Goal: Task Accomplishment & Management: Complete application form

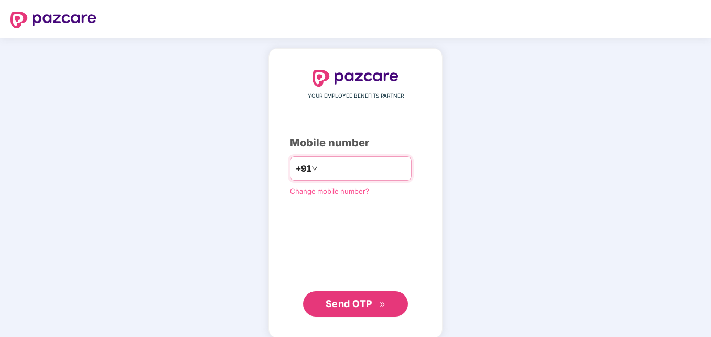
click at [323, 167] on input "number" at bounding box center [363, 168] width 86 height 17
click at [320, 172] on input "**********" at bounding box center [363, 168] width 86 height 17
type input "**********"
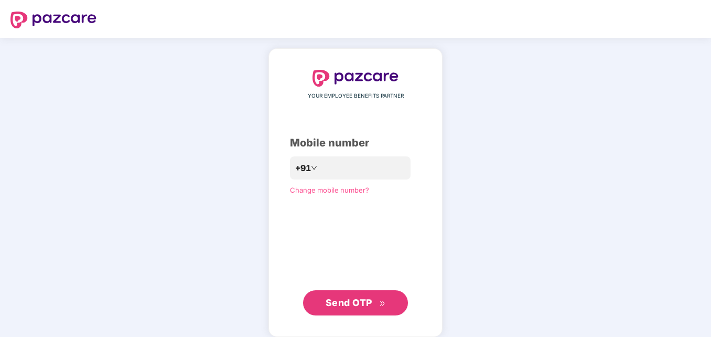
click at [342, 306] on span "Send OTP" at bounding box center [349, 302] width 47 height 11
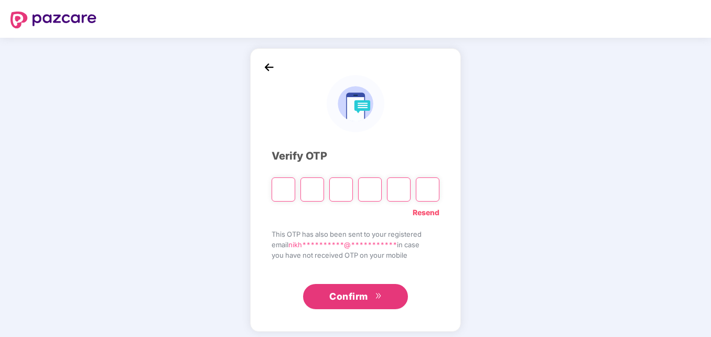
click at [283, 188] on input "Please enter verification code. Digit 1" at bounding box center [284, 189] width 24 height 24
type input "*"
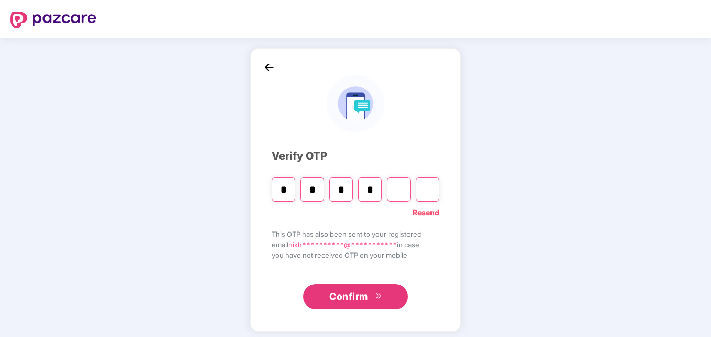
type input "*"
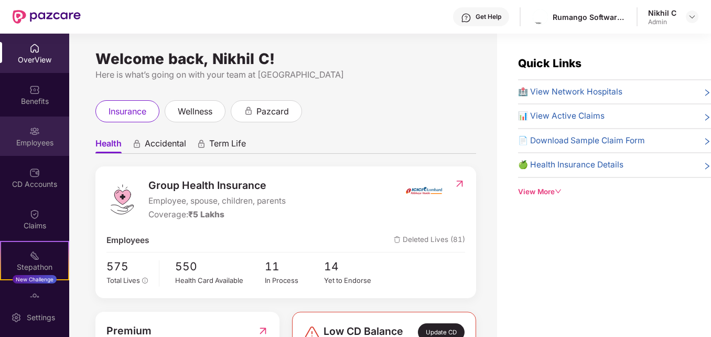
click at [36, 137] on div "Employees" at bounding box center [34, 142] width 69 height 10
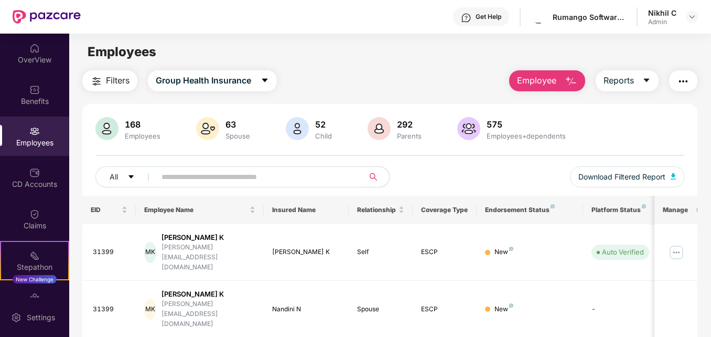
click at [555, 83] on span "Employee" at bounding box center [536, 80] width 39 height 13
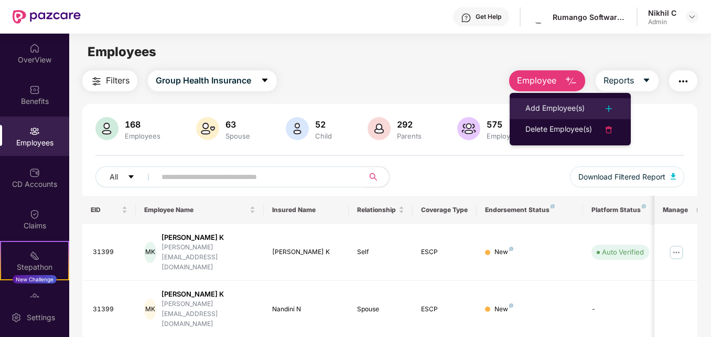
click at [560, 109] on div "Add Employee(s)" at bounding box center [555, 108] width 59 height 13
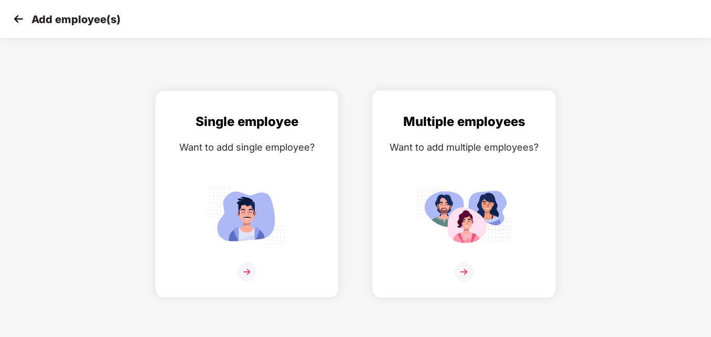
click at [457, 208] on img at bounding box center [464, 216] width 94 height 66
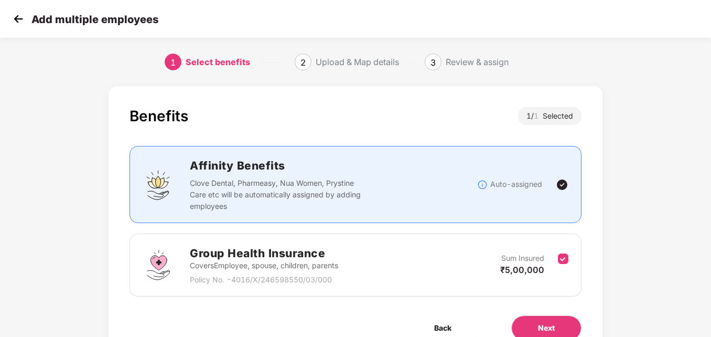
scroll to position [51, 0]
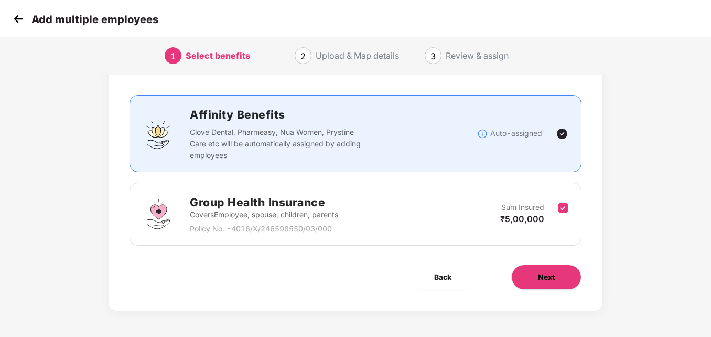
click at [547, 275] on span "Next" at bounding box center [546, 277] width 17 height 12
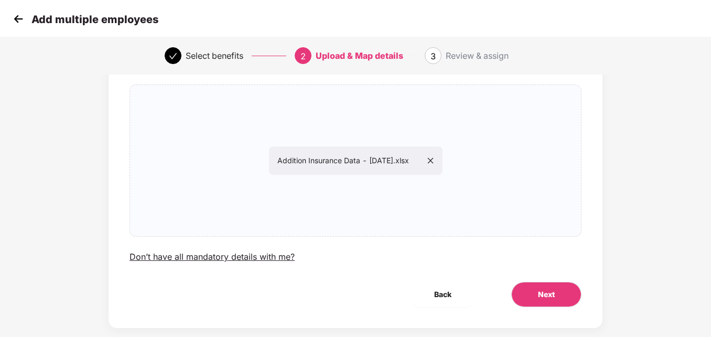
scroll to position [78, 0]
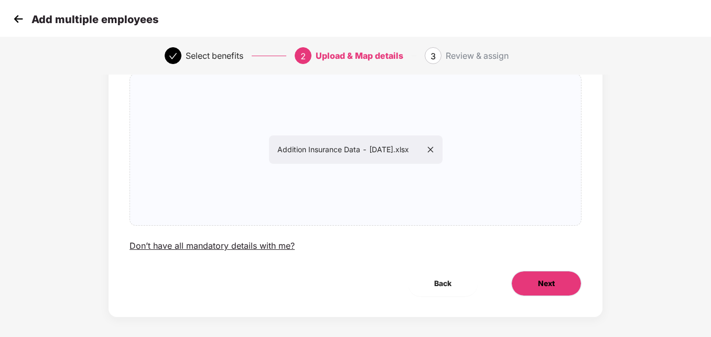
click at [552, 285] on span "Next" at bounding box center [546, 283] width 17 height 12
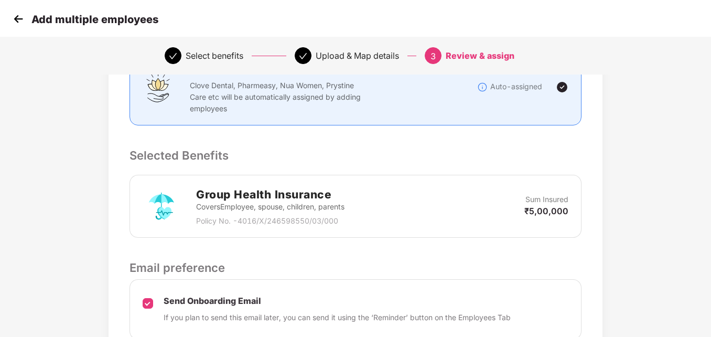
scroll to position [260, 0]
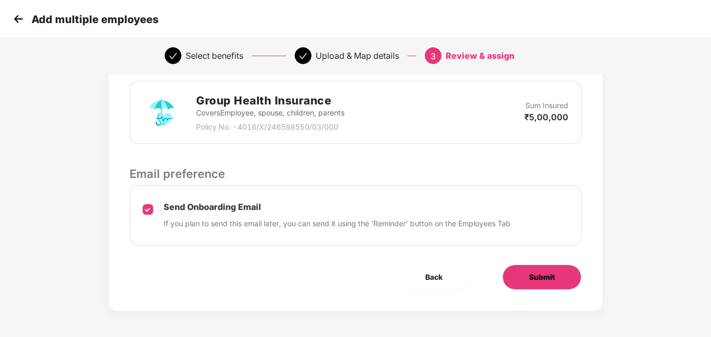
click at [540, 271] on button "Submit" at bounding box center [541, 276] width 79 height 25
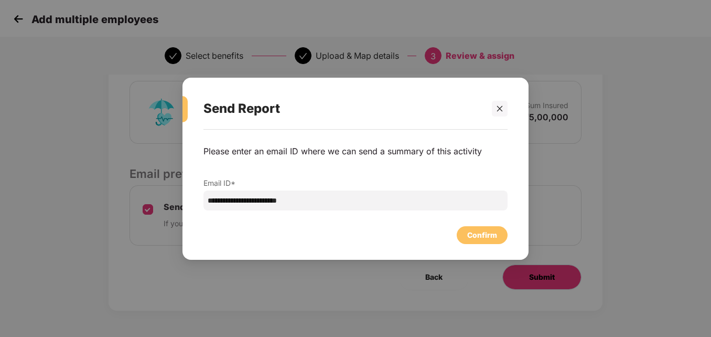
scroll to position [0, 0]
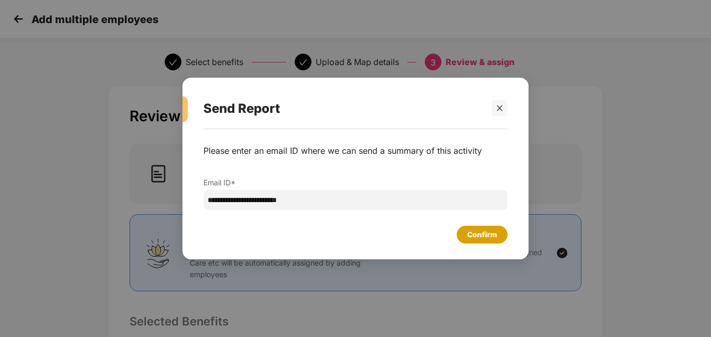
click at [465, 226] on div "Confirm" at bounding box center [482, 235] width 51 height 18
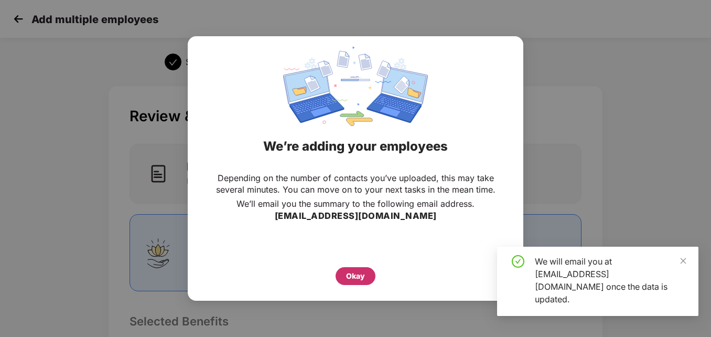
click at [359, 273] on div "Okay" at bounding box center [355, 276] width 19 height 12
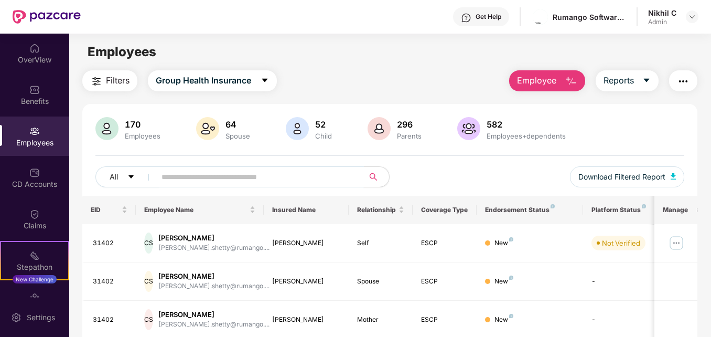
click at [184, 176] on input "text" at bounding box center [256, 177] width 188 height 16
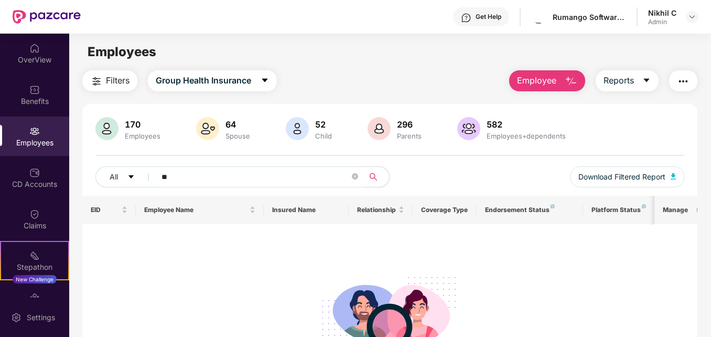
type input "*"
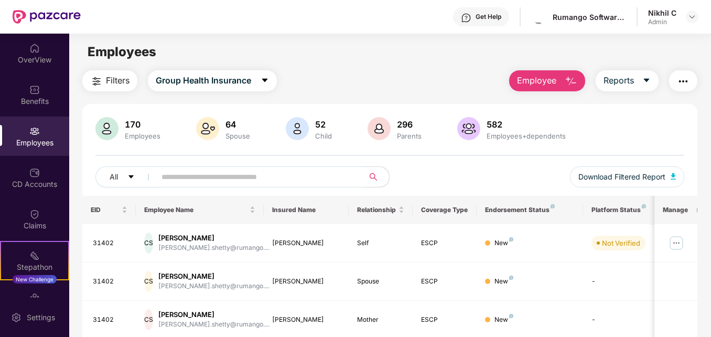
click at [176, 174] on input "text" at bounding box center [256, 177] width 188 height 16
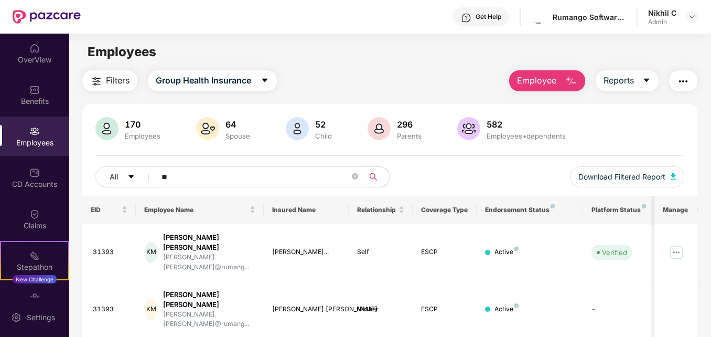
type input "*"
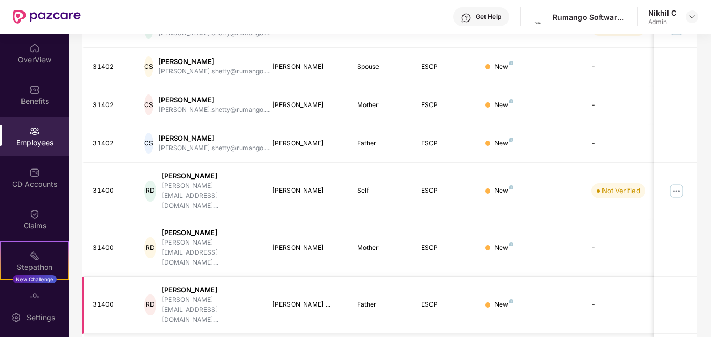
scroll to position [308, 0]
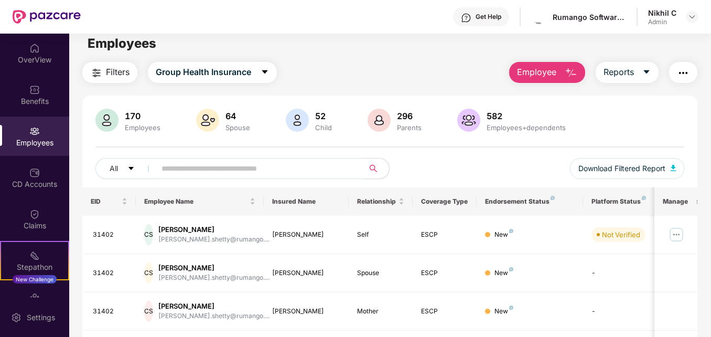
scroll to position [0, 0]
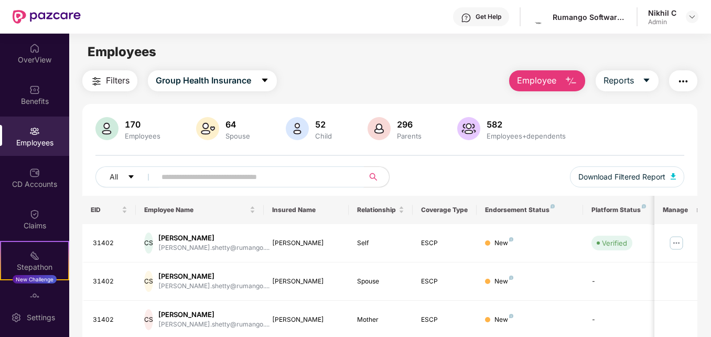
click at [194, 177] on input "text" at bounding box center [256, 177] width 188 height 16
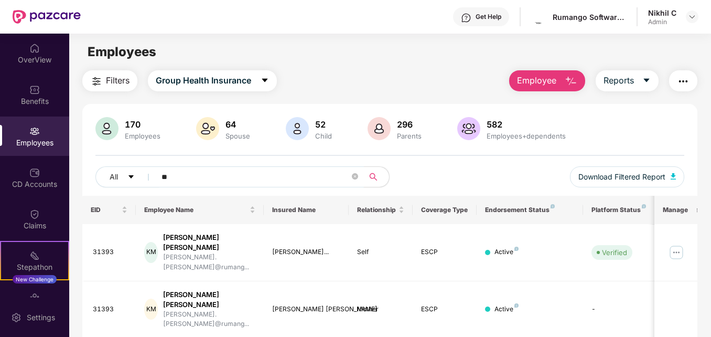
type input "*"
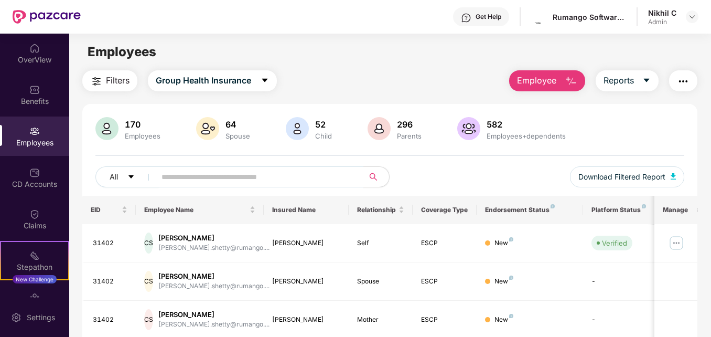
click at [568, 81] on img "button" at bounding box center [571, 81] width 13 height 13
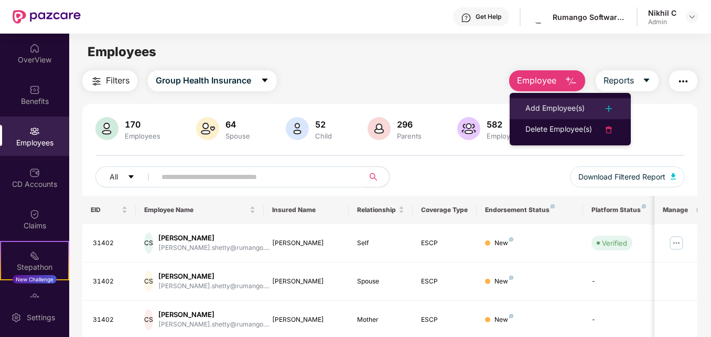
click at [568, 111] on div "Add Employee(s)" at bounding box center [555, 108] width 59 height 13
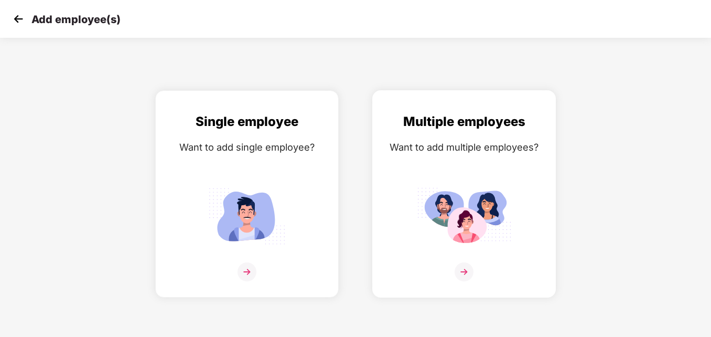
click at [440, 218] on img at bounding box center [464, 216] width 94 height 66
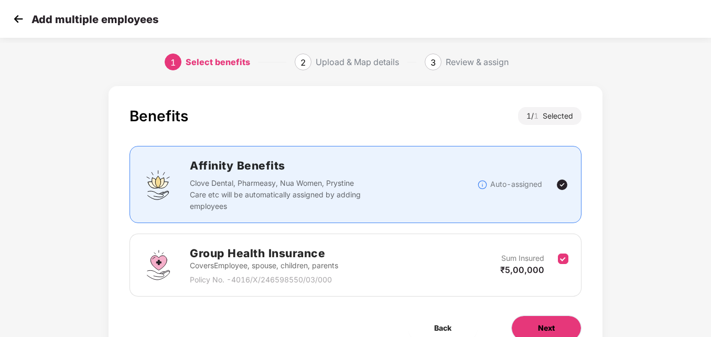
click at [537, 327] on button "Next" at bounding box center [546, 327] width 70 height 25
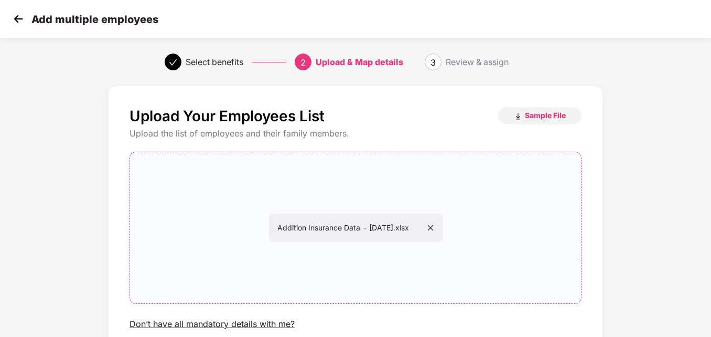
click at [381, 230] on span "Addition Insurance Data - 18-Aug-2025.xlsx" at bounding box center [355, 227] width 157 height 9
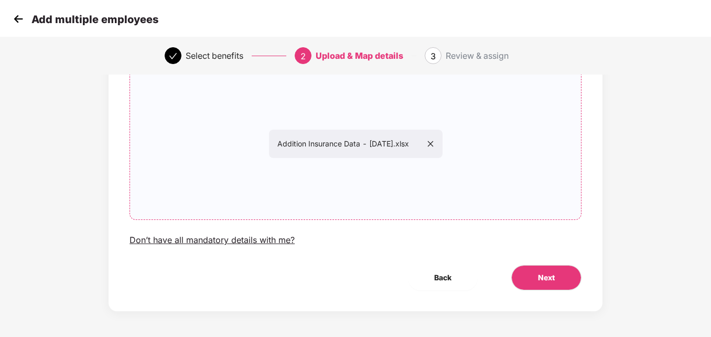
scroll to position [84, 0]
click at [548, 283] on button "Next" at bounding box center [546, 276] width 70 height 25
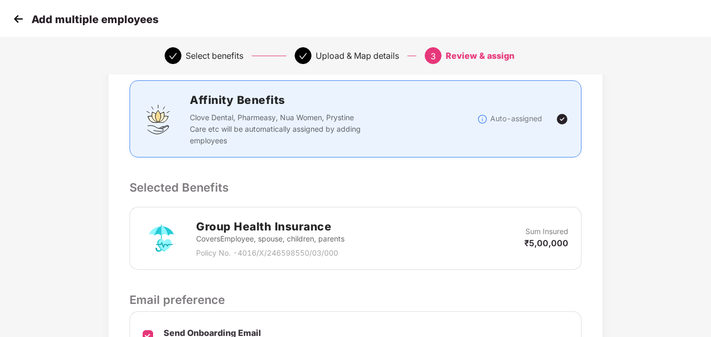
scroll to position [260, 0]
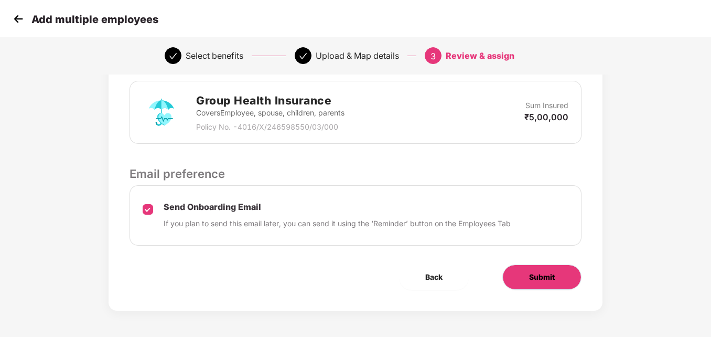
click at [541, 275] on span "Submit" at bounding box center [542, 277] width 26 height 12
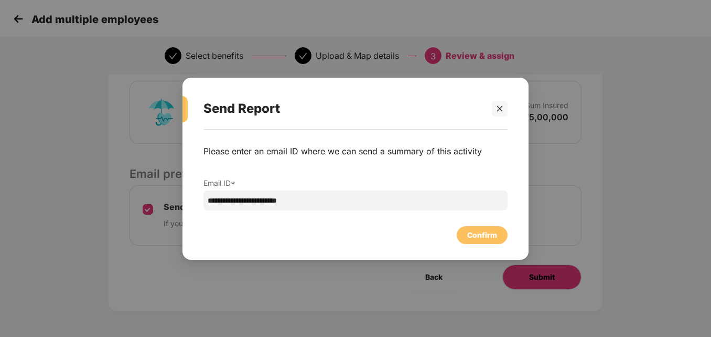
scroll to position [0, 0]
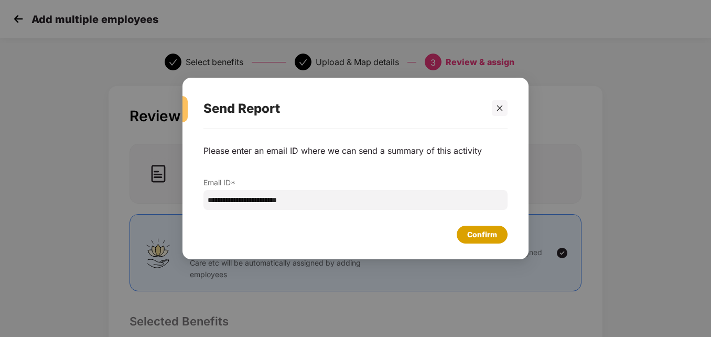
click at [475, 239] on div "Confirm" at bounding box center [482, 235] width 30 height 12
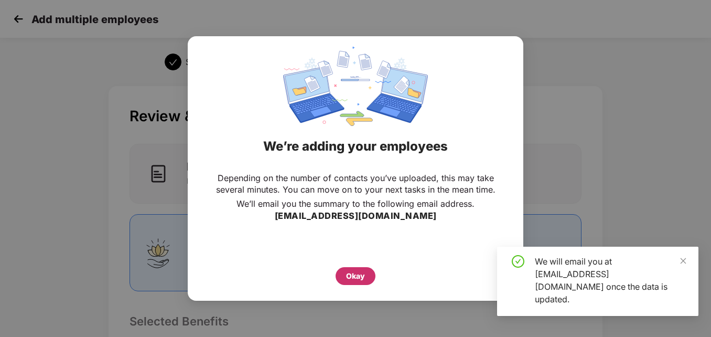
click at [357, 275] on div "Okay" at bounding box center [355, 276] width 19 height 12
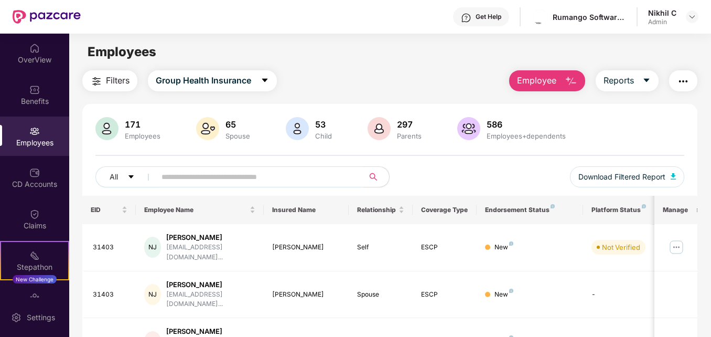
click at [551, 78] on span "Employee" at bounding box center [536, 80] width 39 height 13
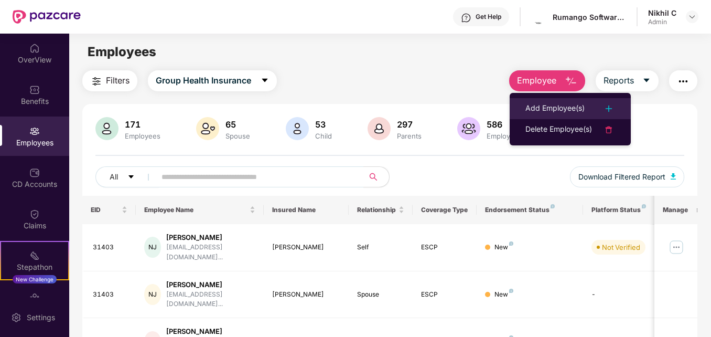
click at [550, 109] on div "Add Employee(s)" at bounding box center [555, 108] width 59 height 13
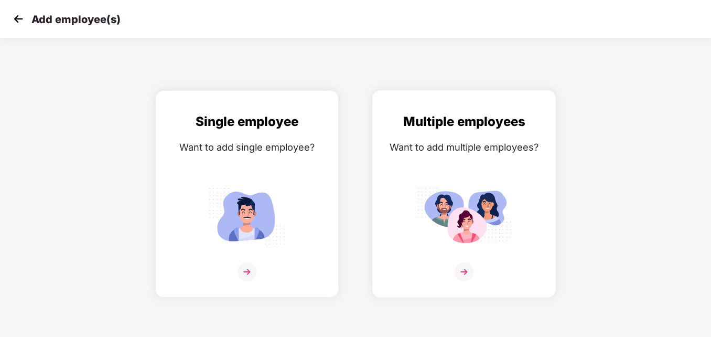
click at [465, 209] on img at bounding box center [464, 216] width 94 height 66
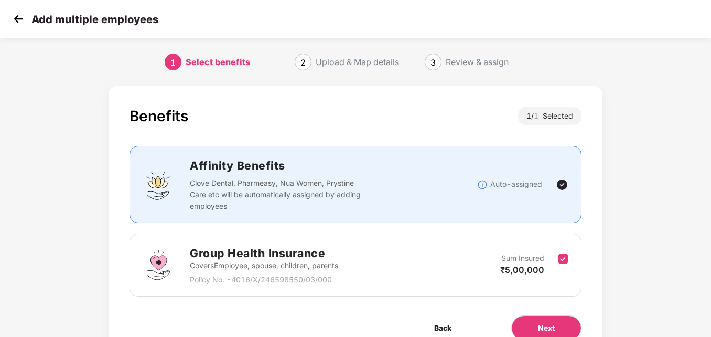
scroll to position [51, 0]
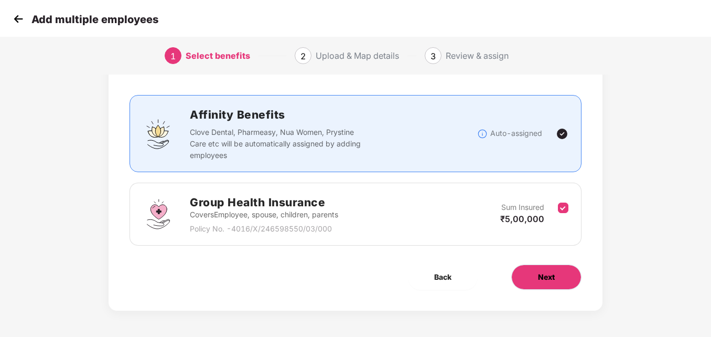
click at [551, 281] on span "Next" at bounding box center [546, 277] width 17 height 12
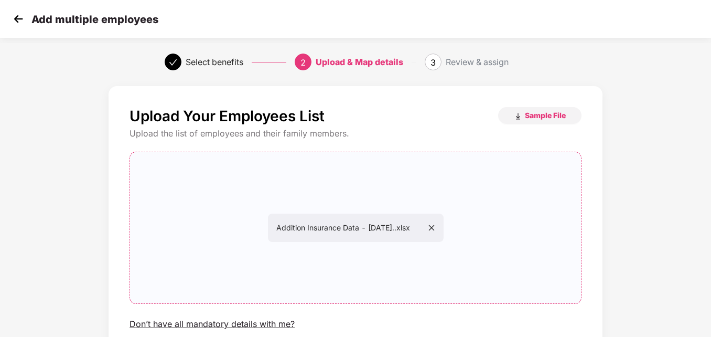
scroll to position [84, 0]
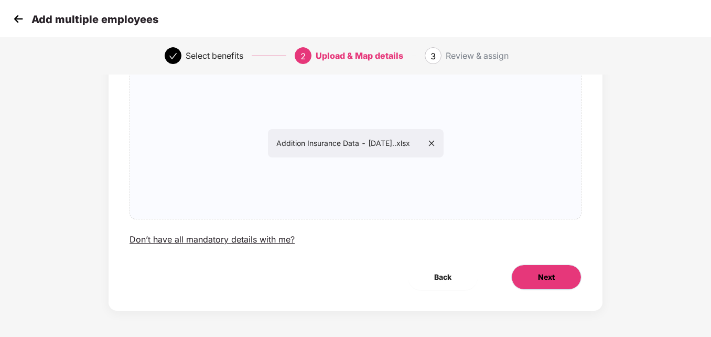
click at [549, 272] on span "Next" at bounding box center [546, 277] width 17 height 12
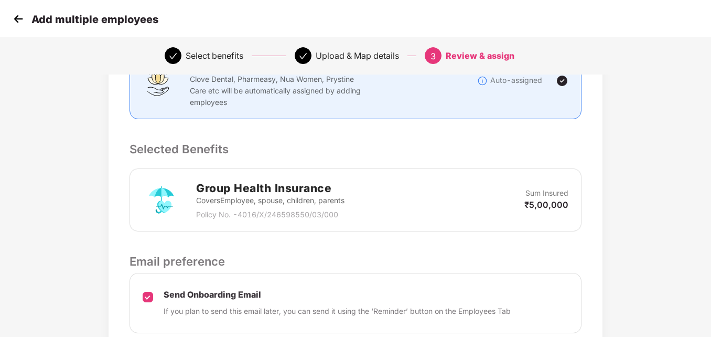
scroll to position [260, 0]
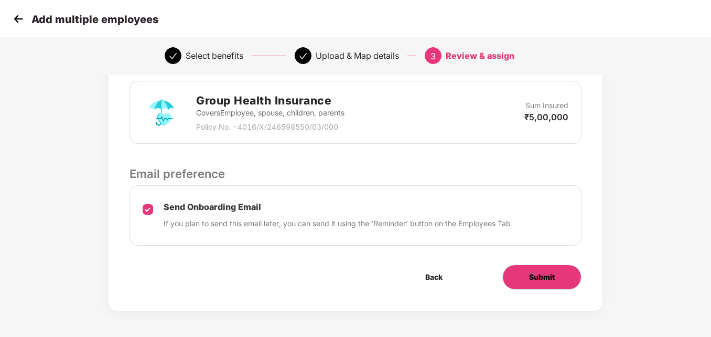
click at [536, 275] on span "Submit" at bounding box center [542, 277] width 26 height 12
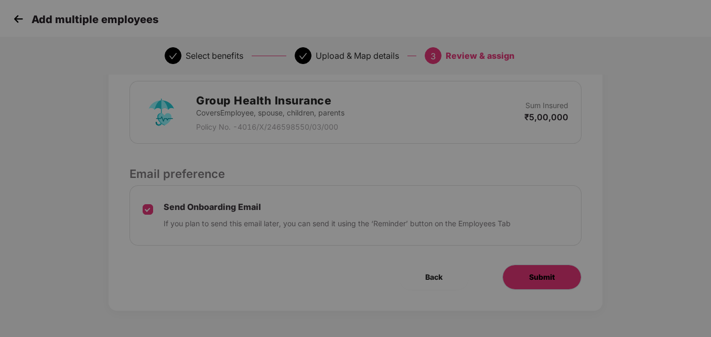
scroll to position [0, 0]
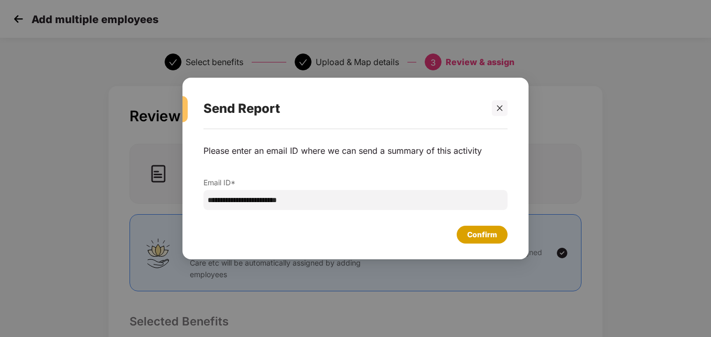
click at [472, 234] on div "Confirm" at bounding box center [482, 235] width 30 height 12
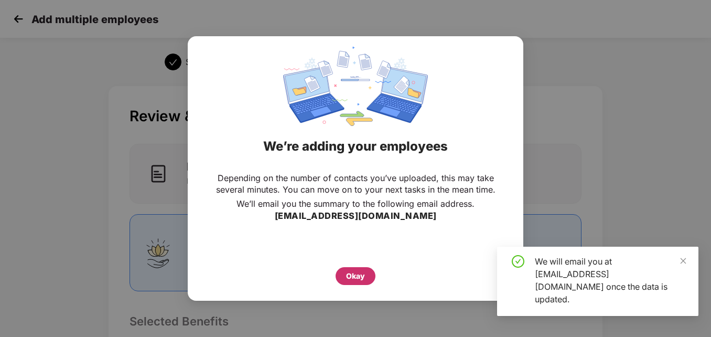
click at [354, 275] on div "Okay" at bounding box center [355, 276] width 19 height 12
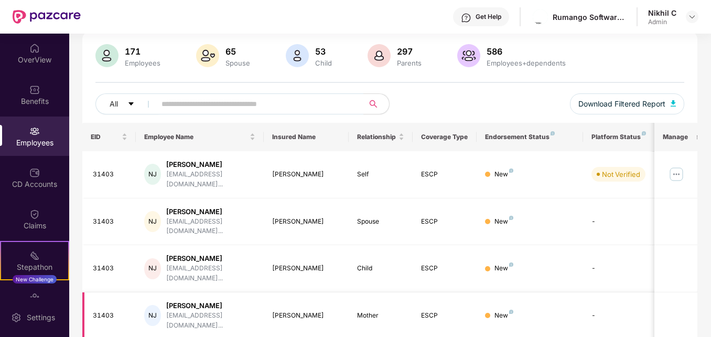
scroll to position [72, 0]
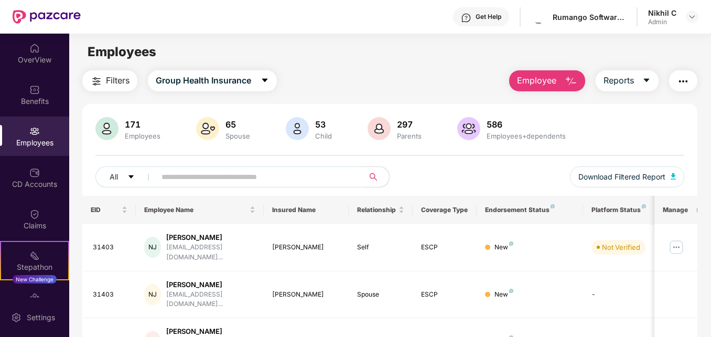
click at [554, 82] on span "Employee" at bounding box center [536, 80] width 39 height 13
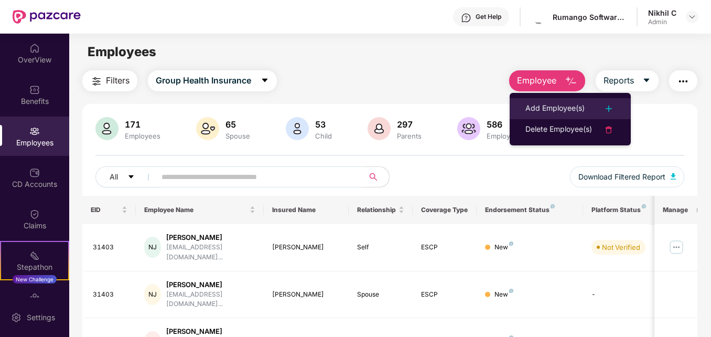
click at [544, 110] on div "Add Employee(s)" at bounding box center [555, 108] width 59 height 13
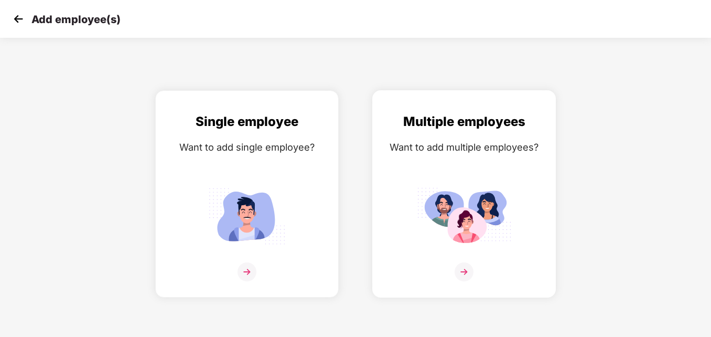
click at [468, 231] on img at bounding box center [464, 216] width 94 height 66
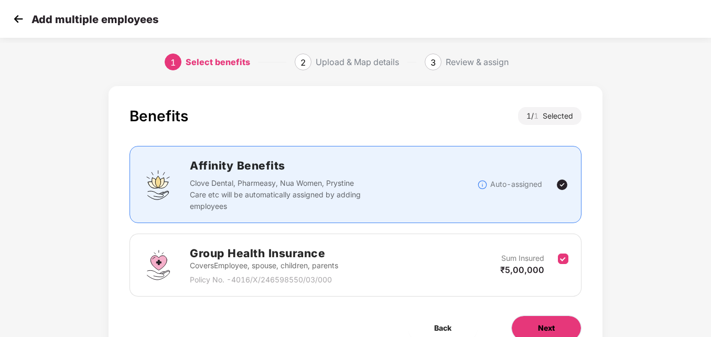
click at [543, 324] on span "Next" at bounding box center [546, 328] width 17 height 12
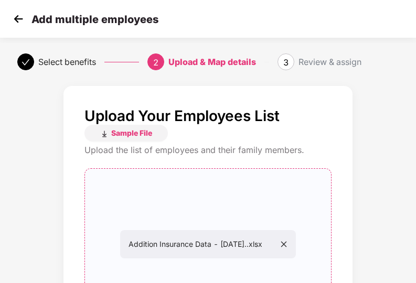
click at [153, 240] on span "Addition Insurance Data - 18-Aug-2025..xlsx" at bounding box center [208, 244] width 159 height 9
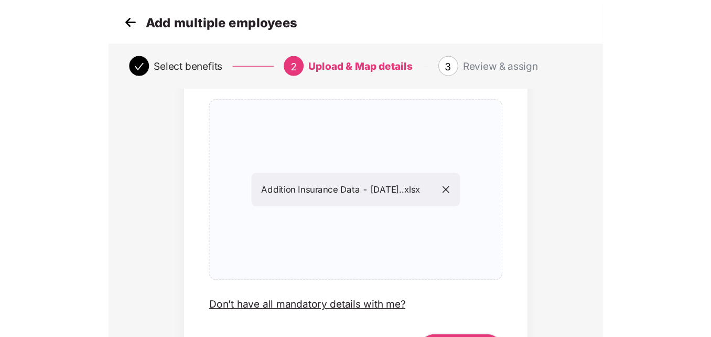
scroll to position [84, 0]
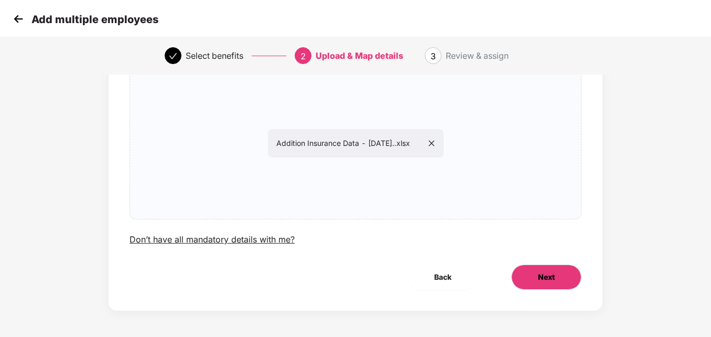
click at [552, 281] on span "Next" at bounding box center [546, 277] width 17 height 12
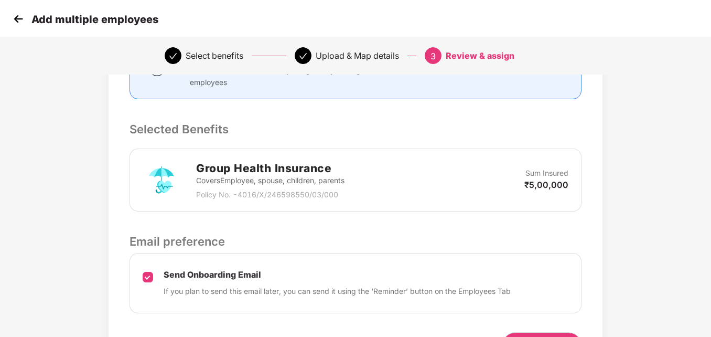
scroll to position [260, 0]
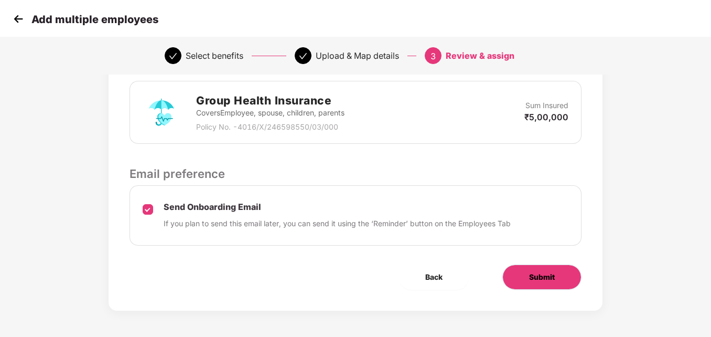
click at [548, 273] on span "Submit" at bounding box center [542, 277] width 26 height 12
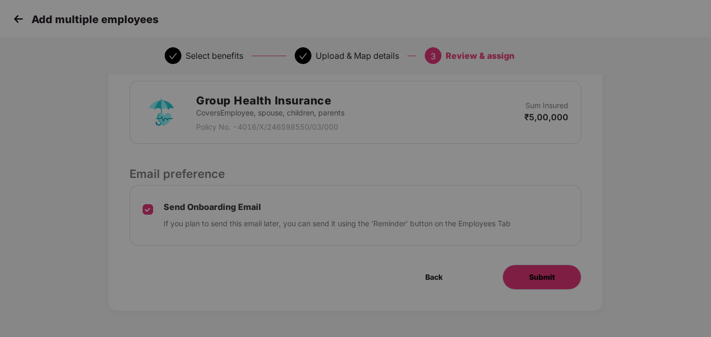
scroll to position [0, 0]
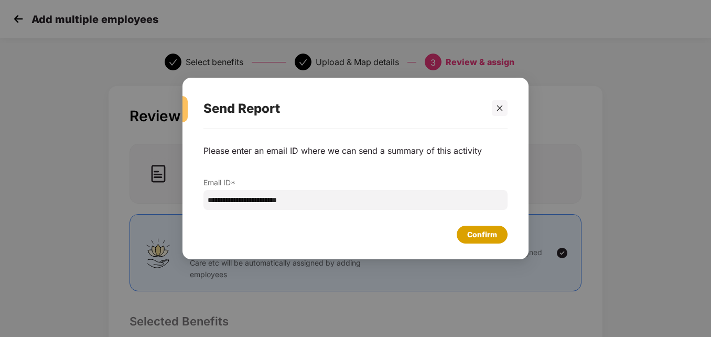
click at [486, 239] on div "Confirm" at bounding box center [482, 235] width 30 height 12
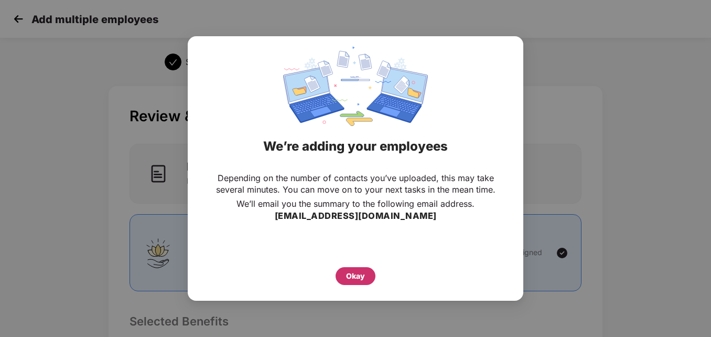
click at [358, 275] on div "Okay" at bounding box center [355, 276] width 19 height 12
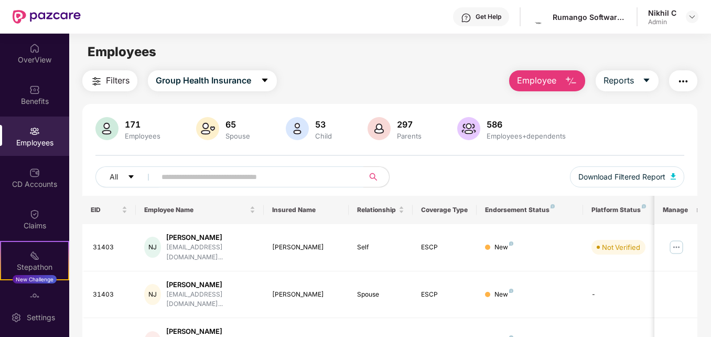
click at [551, 80] on span "Employee" at bounding box center [536, 80] width 39 height 13
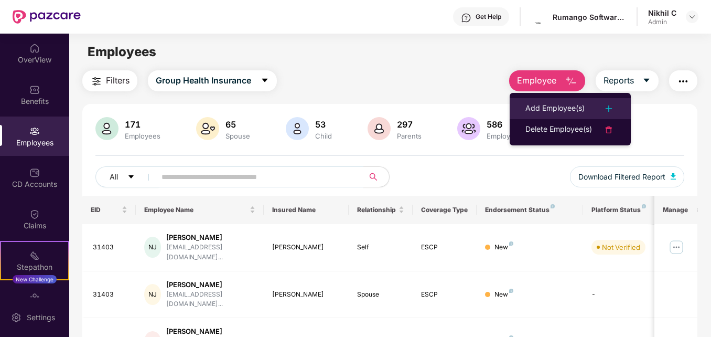
click at [615, 106] on img at bounding box center [609, 108] width 13 height 13
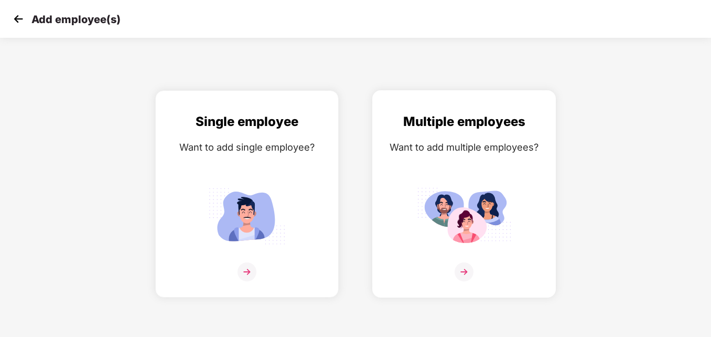
click at [469, 215] on img at bounding box center [464, 216] width 94 height 66
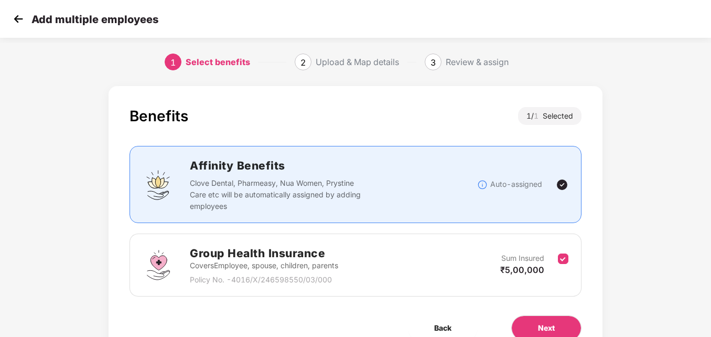
scroll to position [51, 0]
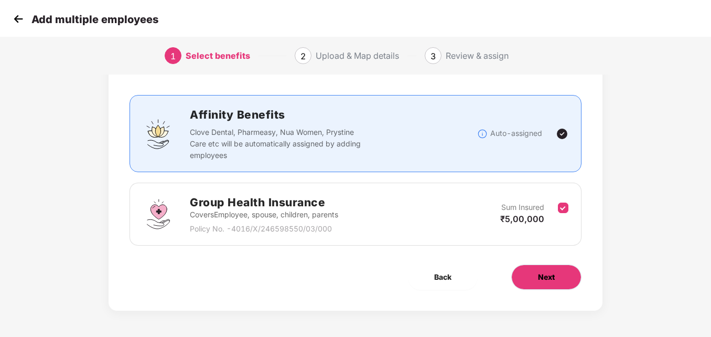
click at [549, 280] on span "Next" at bounding box center [546, 277] width 17 height 12
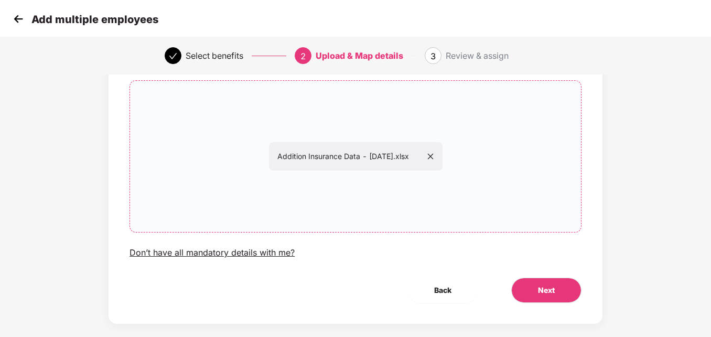
scroll to position [84, 0]
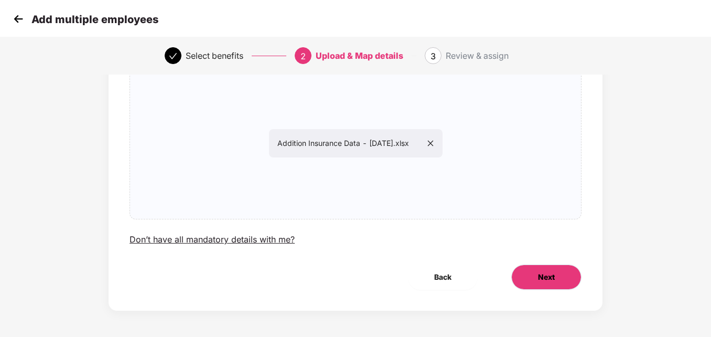
click at [537, 283] on button "Next" at bounding box center [546, 276] width 70 height 25
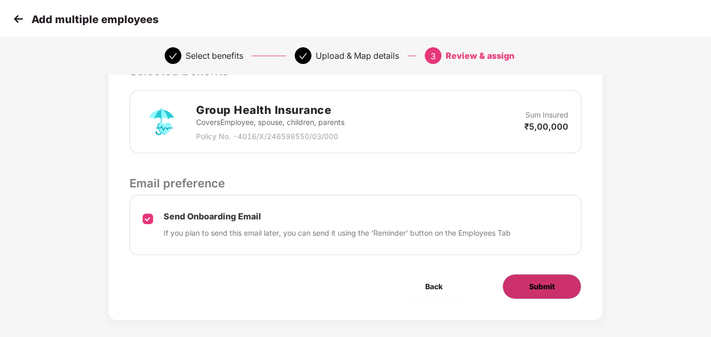
scroll to position [253, 0]
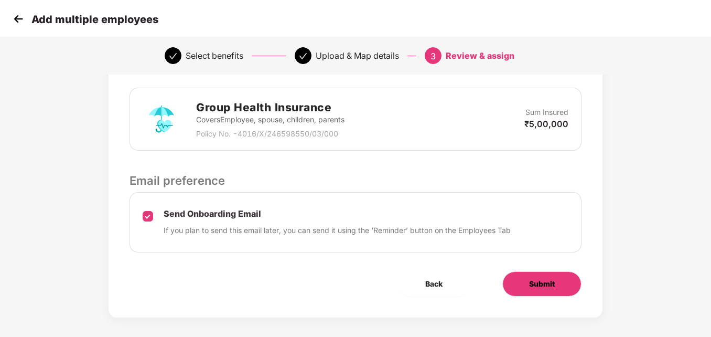
click at [537, 278] on span "Submit" at bounding box center [542, 284] width 26 height 12
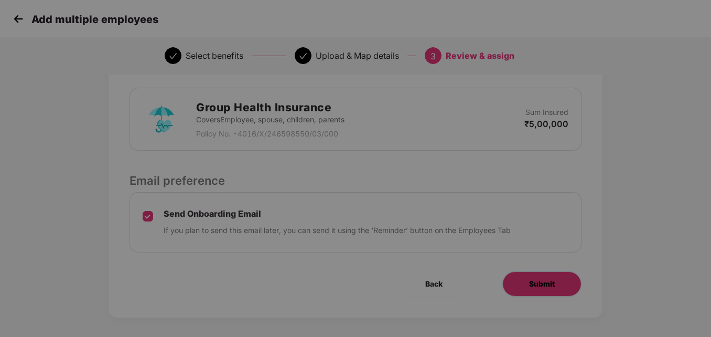
scroll to position [0, 0]
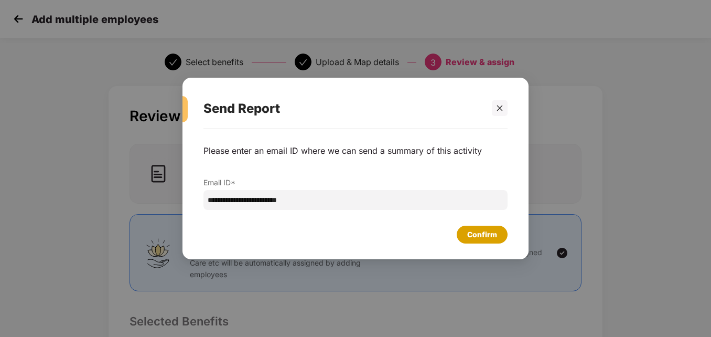
click at [488, 238] on div "Confirm" at bounding box center [482, 235] width 30 height 12
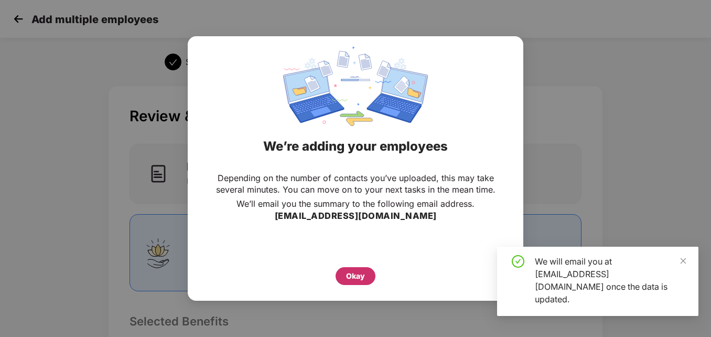
click at [362, 277] on div "Okay" at bounding box center [355, 276] width 19 height 12
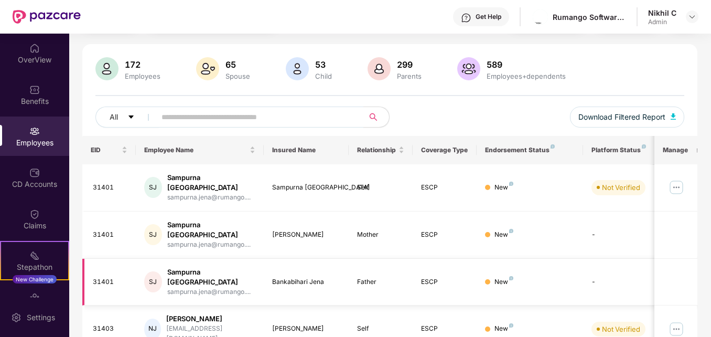
scroll to position [59, 0]
